Goal: Find specific page/section: Find specific page/section

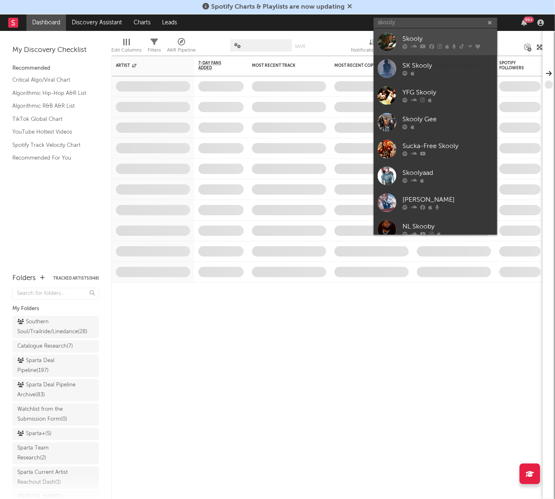
type input "skooly"
click at [406, 37] on div "Skooly" at bounding box center [448, 39] width 91 height 10
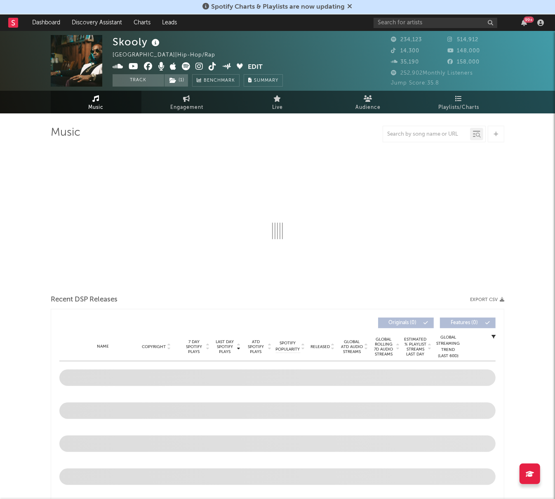
select select "6m"
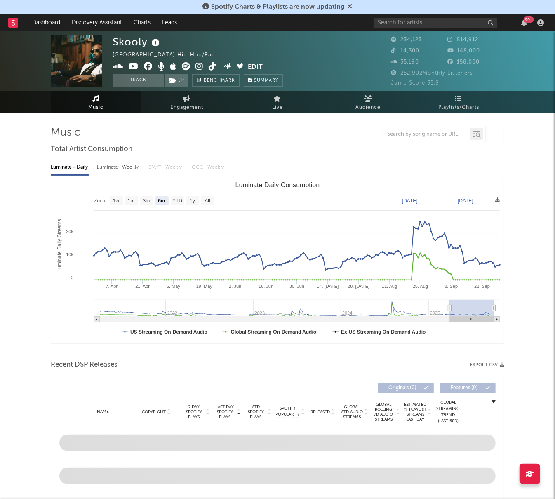
click at [196, 65] on icon at bounding box center [199, 66] width 8 height 8
